Goal: Task Accomplishment & Management: Complete application form

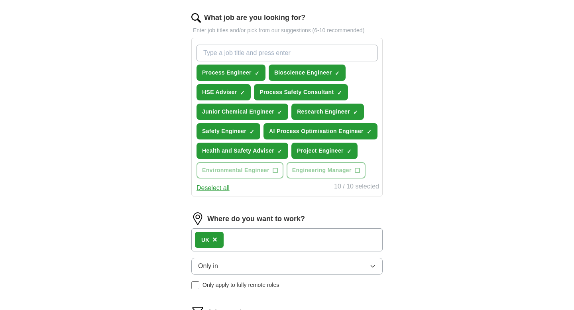
scroll to position [259, 0]
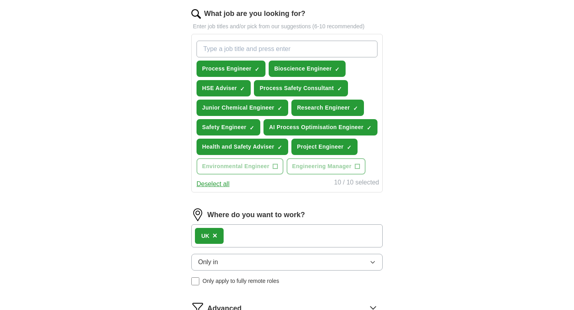
click at [239, 234] on div "UK ×" at bounding box center [286, 235] width 191 height 23
click at [242, 240] on div "UK ×" at bounding box center [286, 235] width 191 height 23
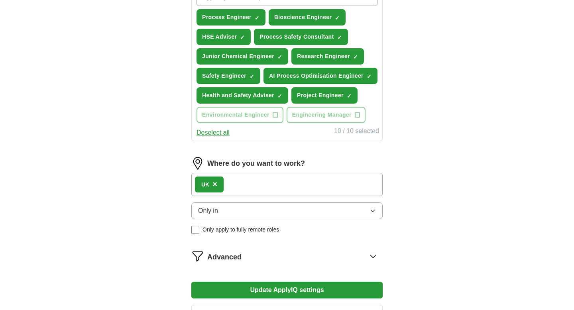
scroll to position [320, 0]
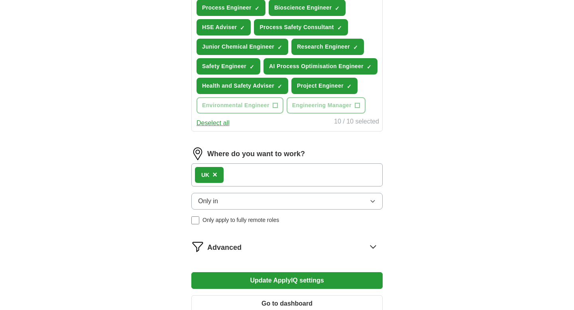
click at [237, 206] on button "Only in" at bounding box center [286, 201] width 191 height 17
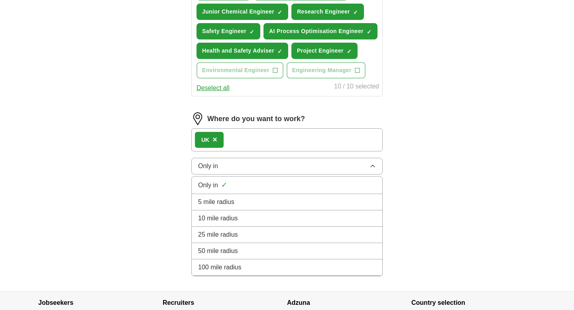
scroll to position [367, 0]
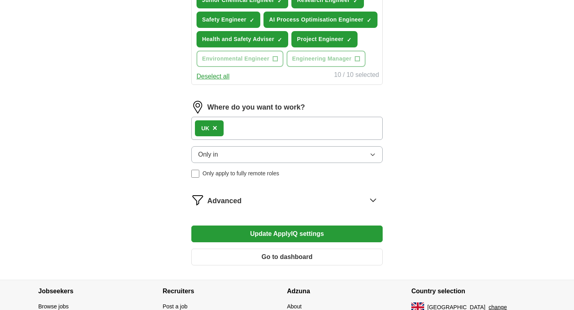
click at [252, 125] on div "UK ×" at bounding box center [286, 128] width 191 height 23
click at [247, 125] on div "UK ×" at bounding box center [286, 128] width 191 height 23
click at [215, 129] on span "×" at bounding box center [214, 127] width 5 height 9
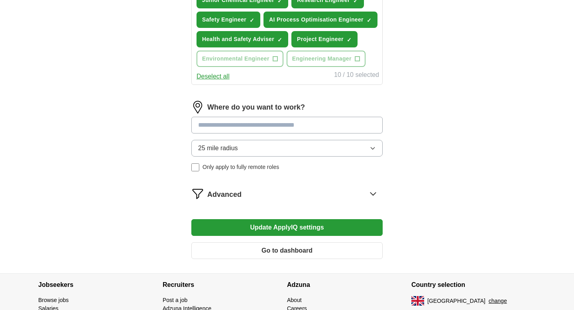
click at [215, 127] on input at bounding box center [286, 125] width 191 height 17
type input "**"
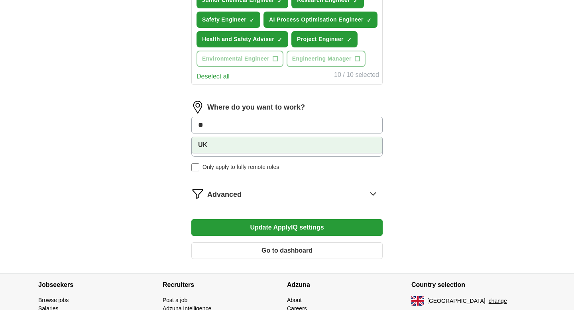
click at [221, 147] on li "UK" at bounding box center [287, 145] width 190 height 16
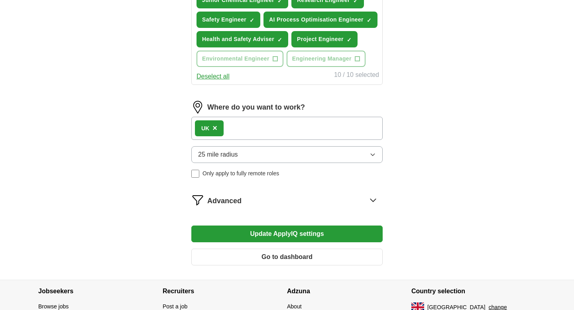
click at [244, 131] on div "UK ×" at bounding box center [286, 128] width 191 height 23
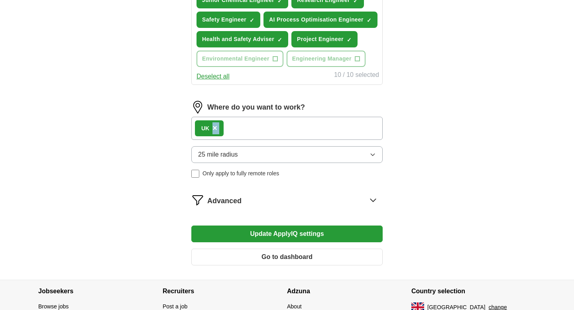
click at [244, 131] on div "UK ×" at bounding box center [286, 128] width 191 height 23
click at [259, 156] on button "25 mile radius" at bounding box center [286, 154] width 191 height 17
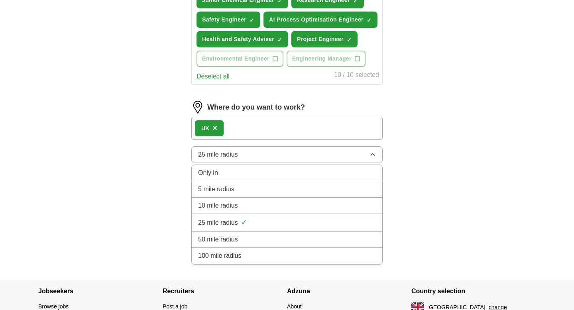
click at [255, 171] on div "Only in" at bounding box center [287, 173] width 178 height 10
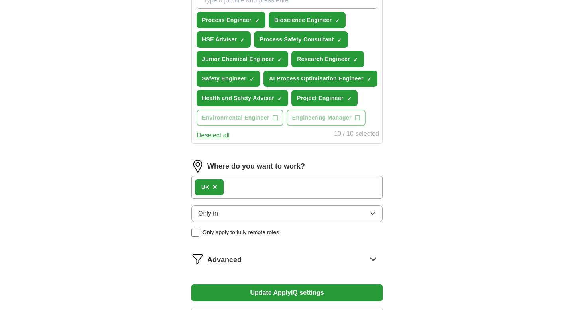
scroll to position [0, 0]
